Goal: Check status: Check status

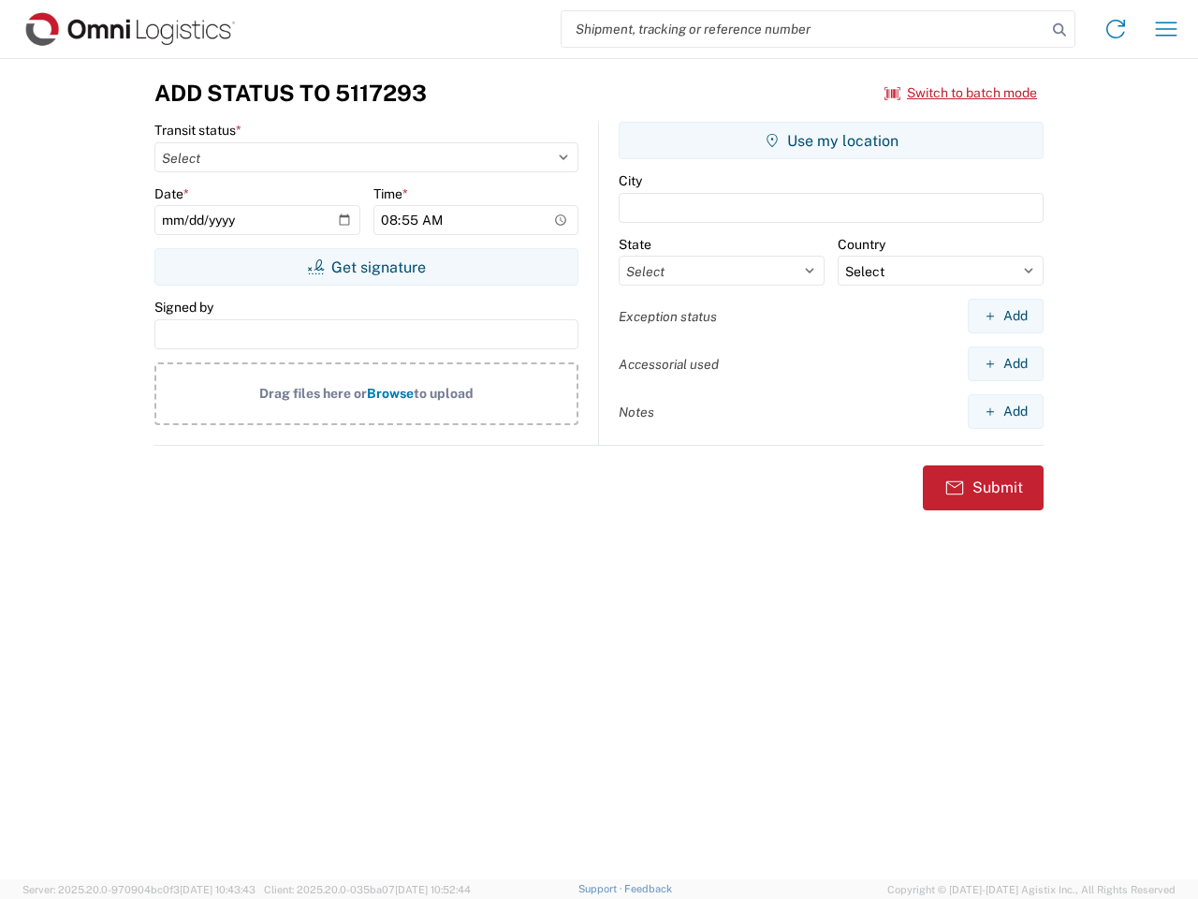
click at [804, 29] on input "search" at bounding box center [804, 29] width 485 height 36
click at [1060, 30] on icon at bounding box center [1060, 30] width 26 height 26
click at [1116, 29] on icon at bounding box center [1116, 29] width 30 height 30
click at [1166, 29] on icon "button" at bounding box center [1167, 29] width 22 height 14
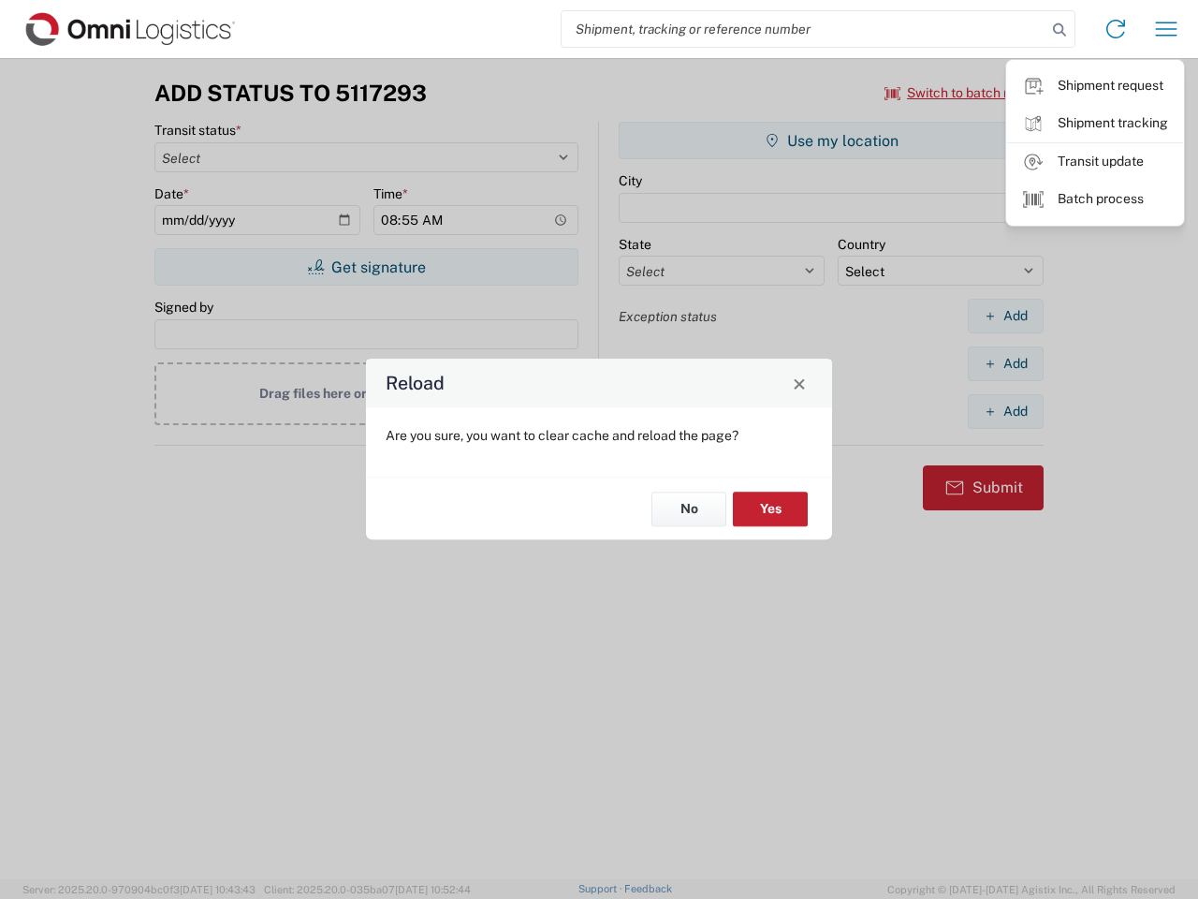
click at [366, 267] on div "Reload Are you sure, you want to clear cache and reload the page? No Yes" at bounding box center [599, 449] width 1198 height 899
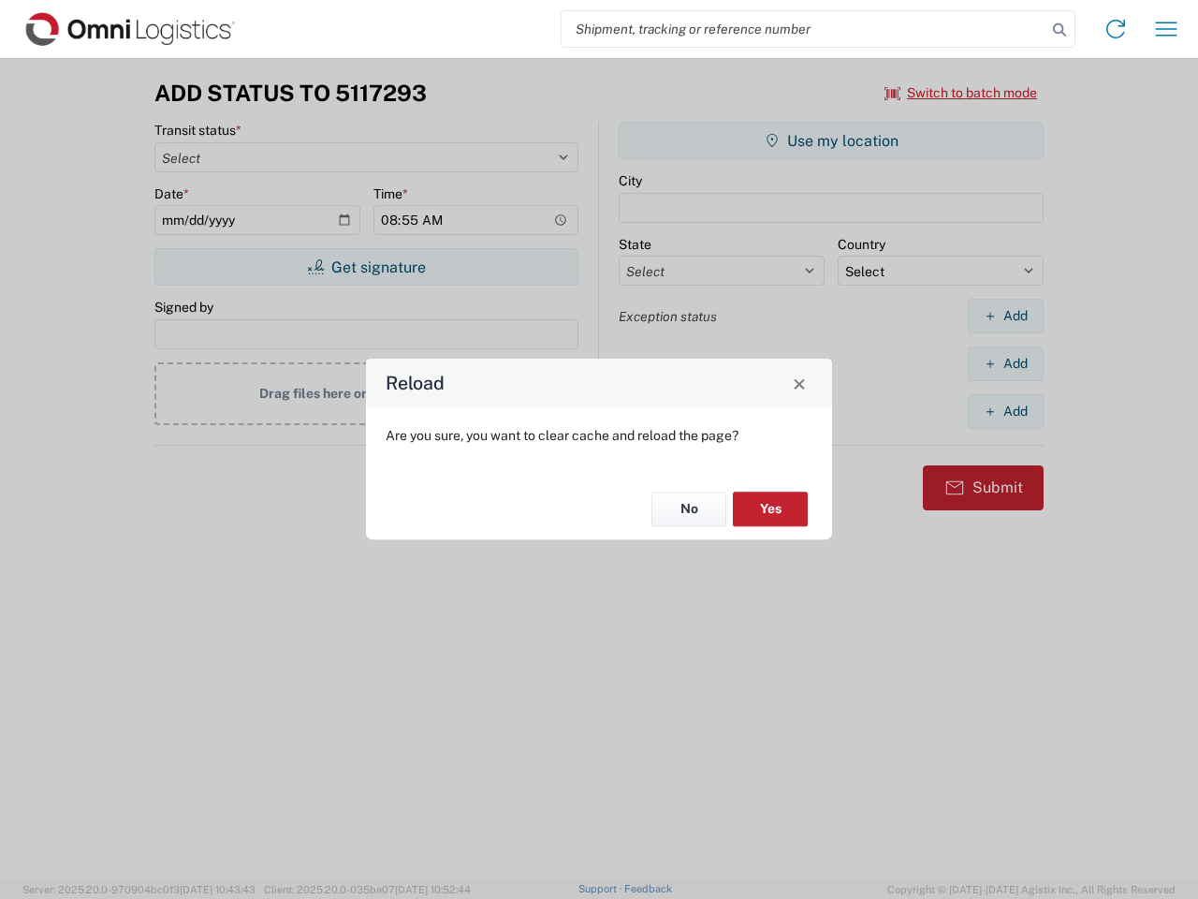
click at [831, 140] on div "Reload Are you sure, you want to clear cache and reload the page? No Yes" at bounding box center [599, 449] width 1198 height 899
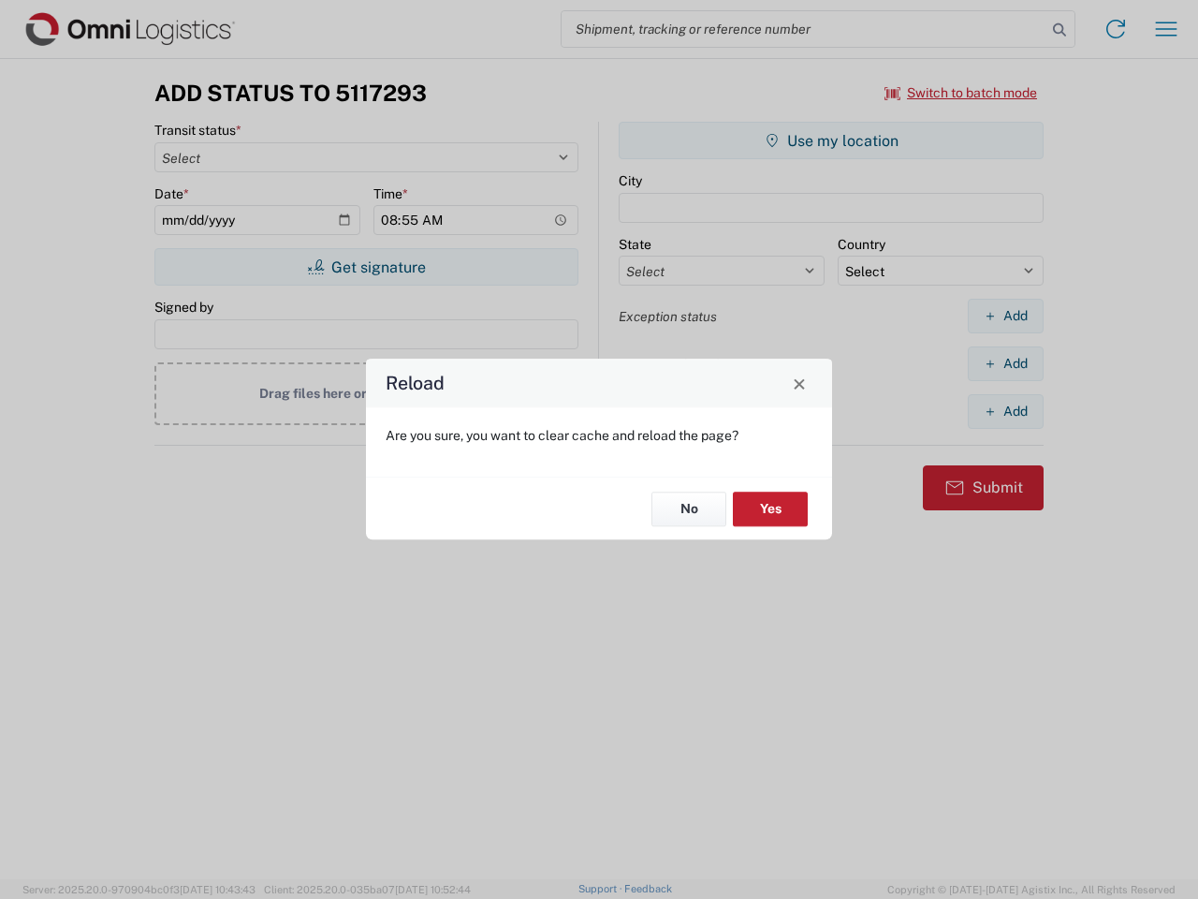
click at [1005, 315] on div "Reload Are you sure, you want to clear cache and reload the page? No Yes" at bounding box center [599, 449] width 1198 height 899
click at [1005, 363] on div "Reload Are you sure, you want to clear cache and reload the page? No Yes" at bounding box center [599, 449] width 1198 height 899
click at [1005, 411] on div "Reload Are you sure, you want to clear cache and reload the page? No Yes" at bounding box center [599, 449] width 1198 height 899
